Goal: Information Seeking & Learning: Learn about a topic

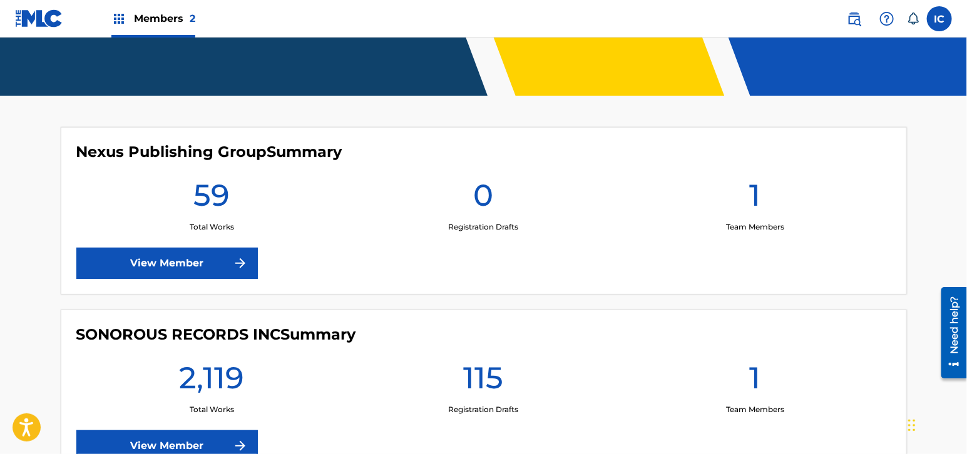
scroll to position [284, 0]
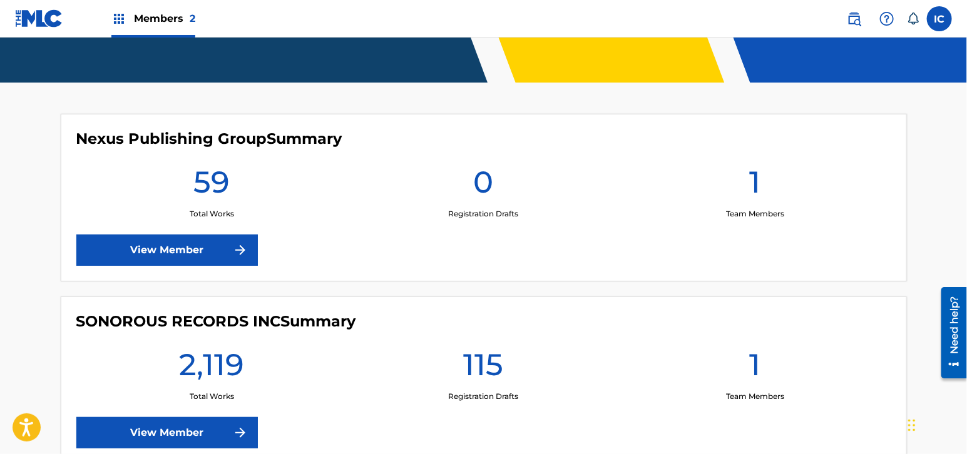
click at [172, 254] on link "View Member" at bounding box center [166, 250] width 181 height 31
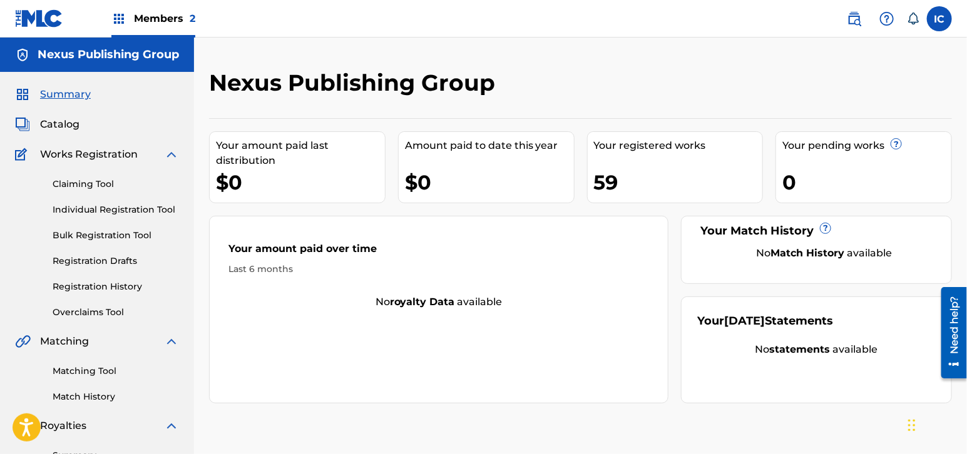
click at [143, 17] on span "Members 2" at bounding box center [164, 18] width 61 height 14
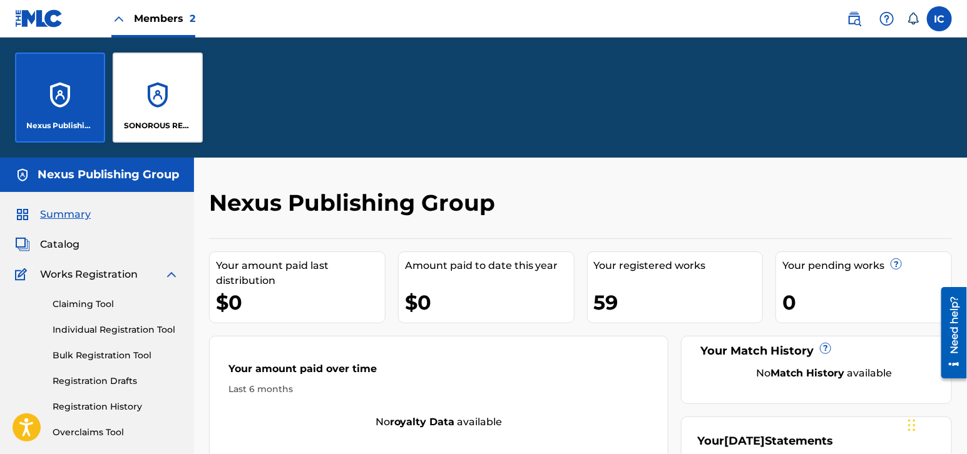
click at [76, 98] on div "Nexus Publishing Group" at bounding box center [60, 98] width 90 height 90
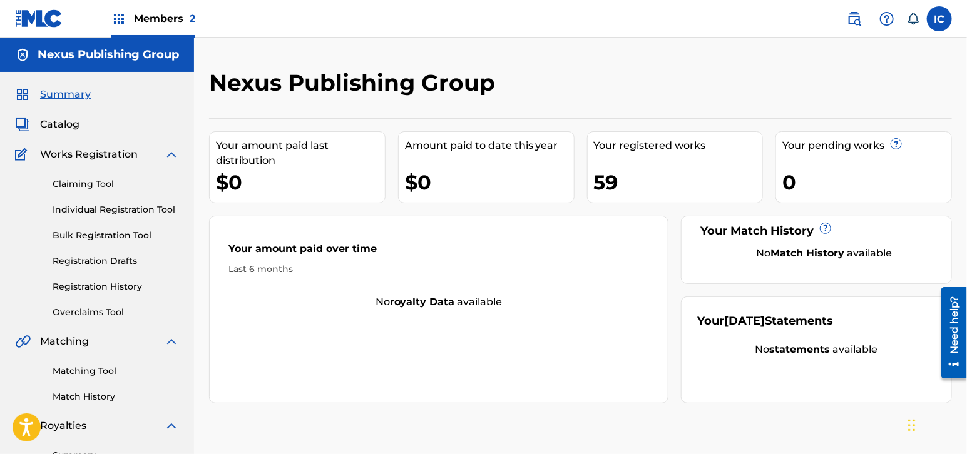
click at [161, 18] on span "Members 2" at bounding box center [164, 18] width 61 height 14
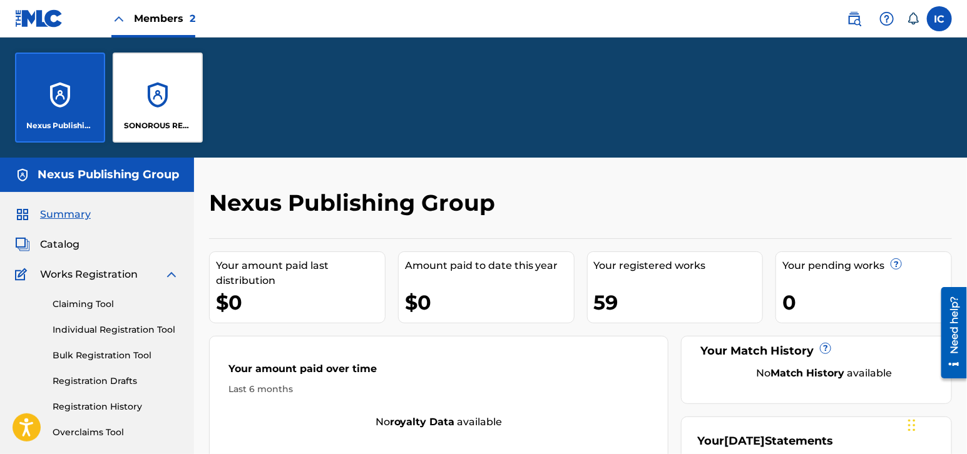
click at [158, 94] on div "SONOROUS RECORDS INC" at bounding box center [158, 98] width 90 height 90
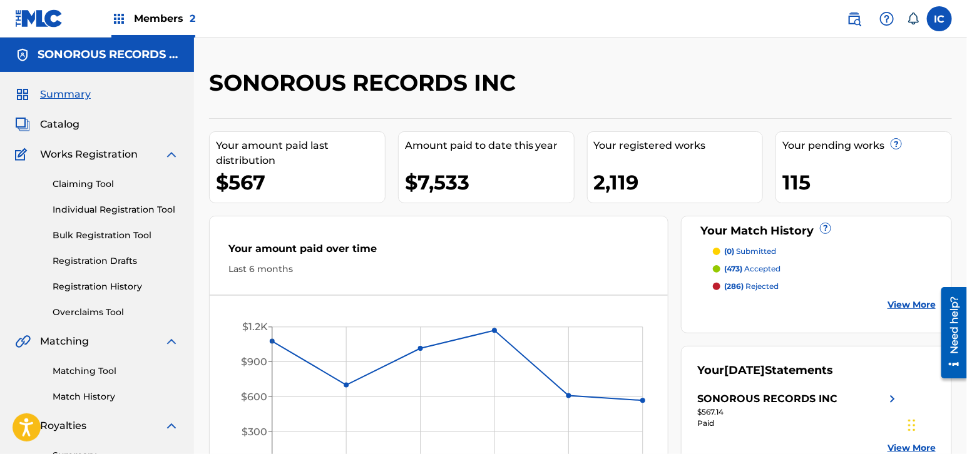
click at [143, 16] on span "Members 2" at bounding box center [164, 18] width 61 height 14
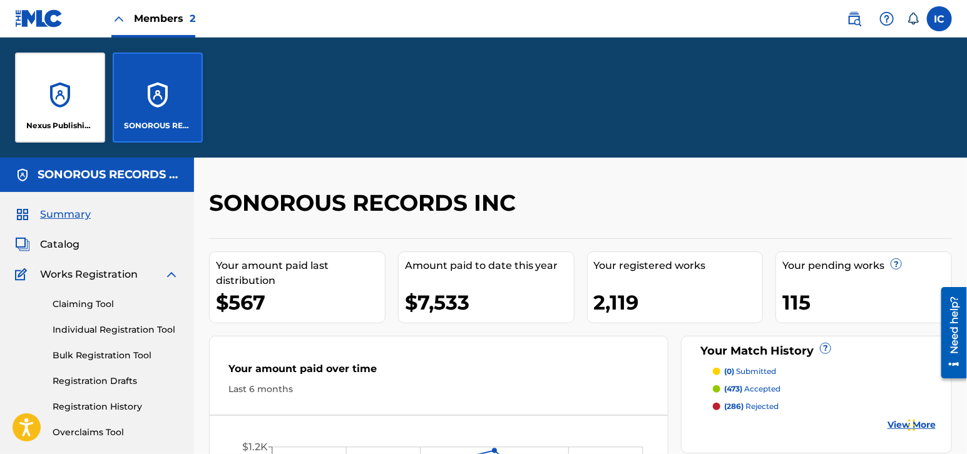
click at [71, 93] on div "Nexus Publishing Group" at bounding box center [60, 98] width 90 height 90
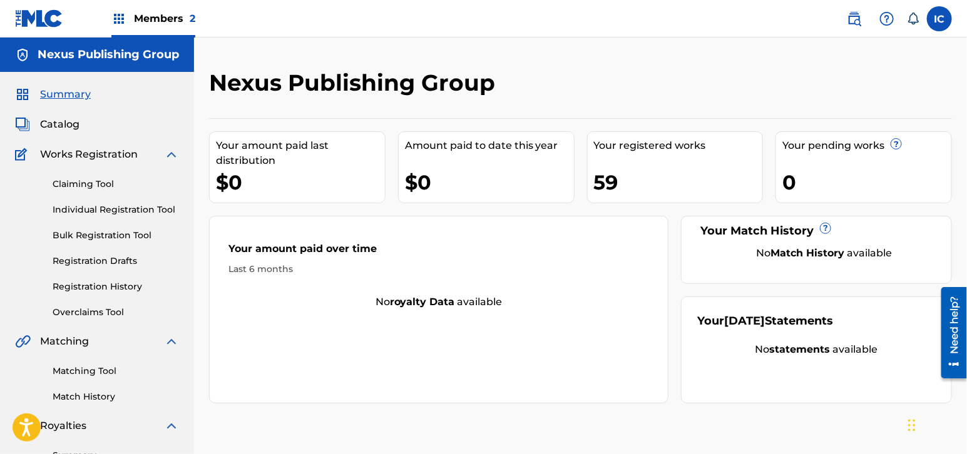
click at [138, 11] on div "Members 2" at bounding box center [153, 18] width 84 height 37
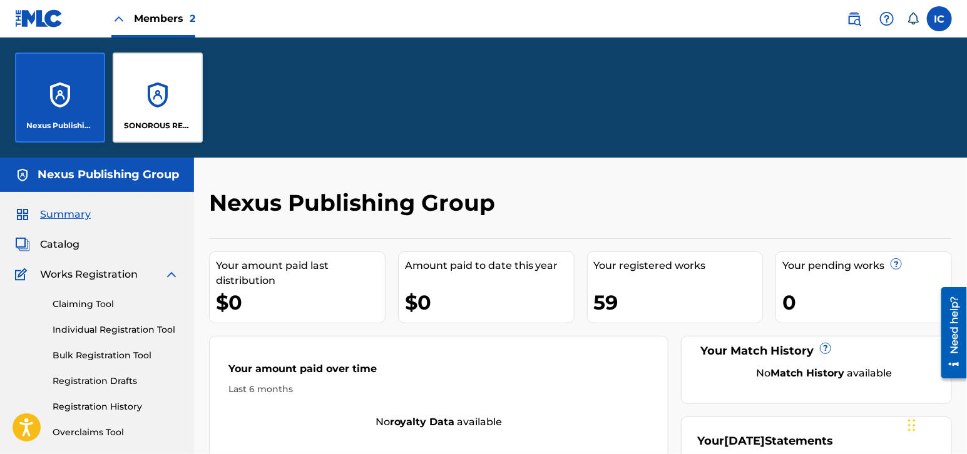
click at [181, 99] on div "SONOROUS RECORDS INC" at bounding box center [158, 98] width 90 height 90
